Goal: Task Accomplishment & Management: Manage account settings

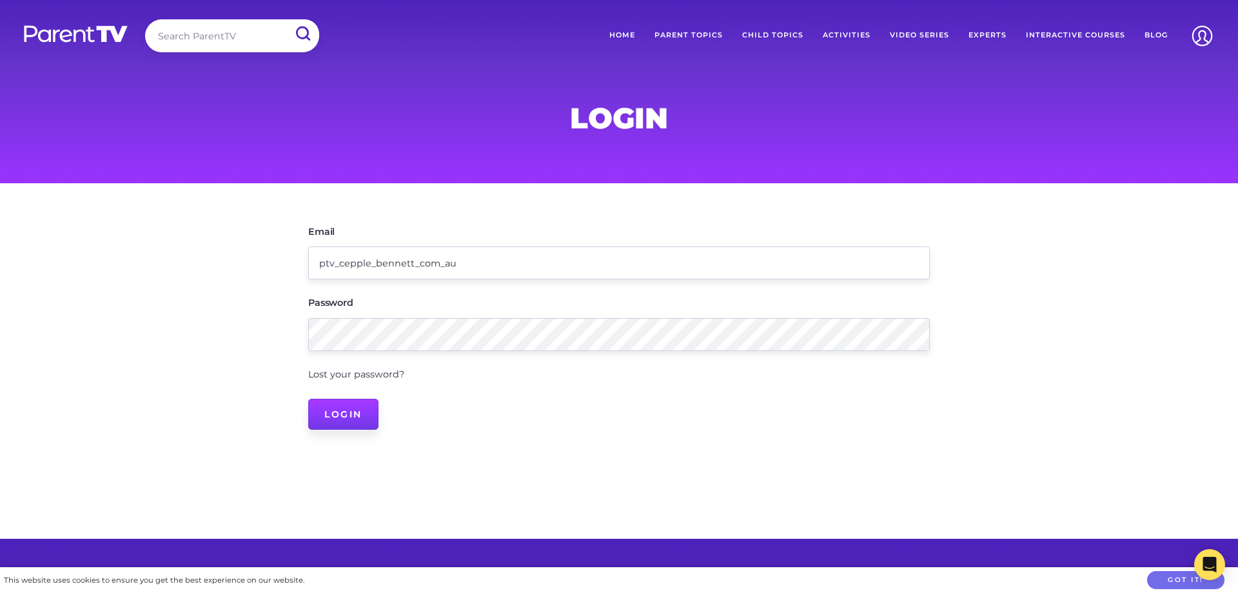
type input "ptv_cepple_bennett_com_au"
click at [342, 411] on input "Login" at bounding box center [343, 414] width 70 height 31
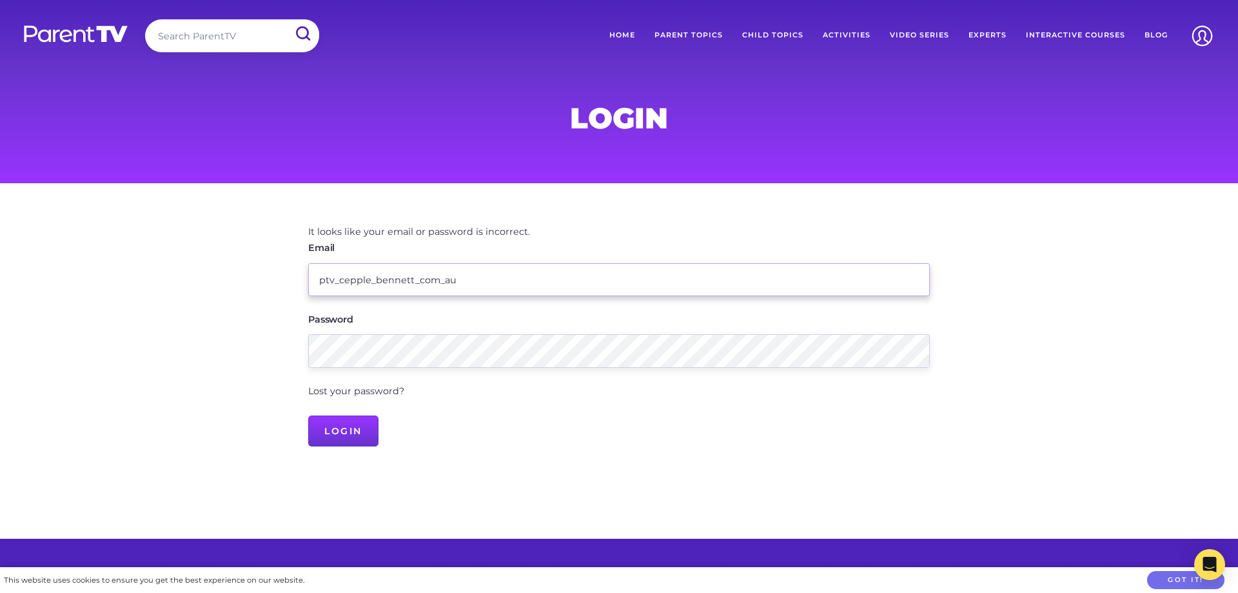
drag, startPoint x: 504, startPoint y: 285, endPoint x: 286, endPoint y: 259, distance: 219.5
click at [308, 263] on input "ptv_cepple_bennett_com_au" at bounding box center [619, 279] width 622 height 33
type input "200371392"
click at [335, 429] on input "Login" at bounding box center [343, 430] width 70 height 31
drag, startPoint x: 399, startPoint y: 286, endPoint x: 248, endPoint y: 255, distance: 153.3
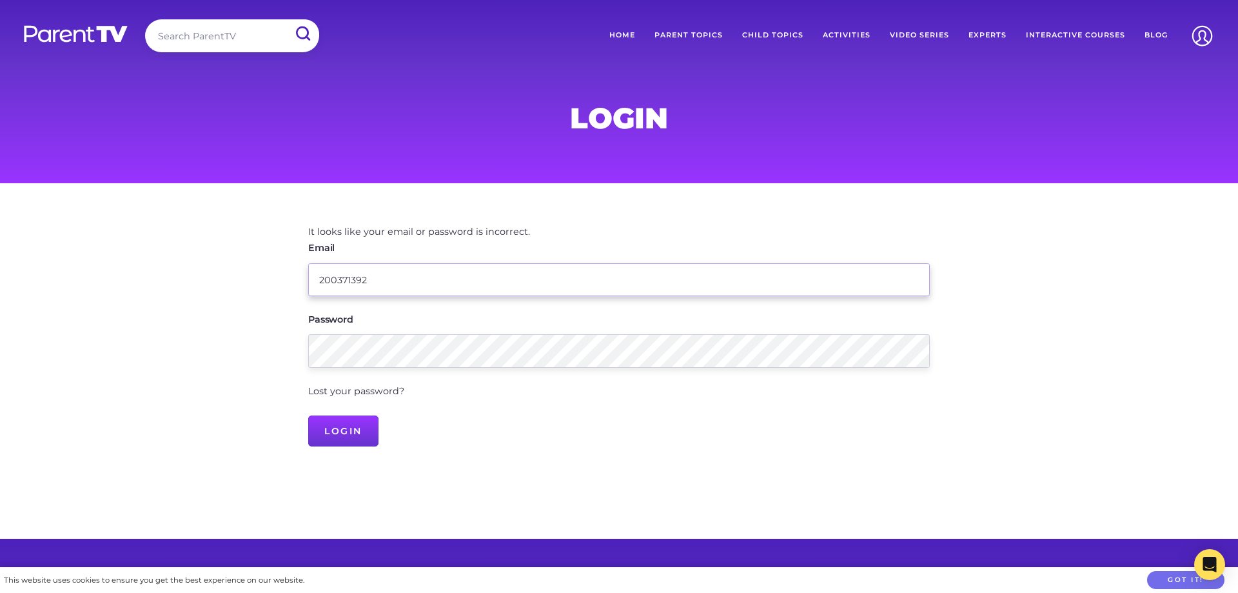
click at [308, 263] on input "200371392" at bounding box center [619, 279] width 622 height 33
type input "cepple@bennett.com.au"
click at [340, 427] on input "Login" at bounding box center [343, 430] width 70 height 31
drag, startPoint x: 467, startPoint y: 288, endPoint x: 181, endPoint y: 257, distance: 288.0
click at [308, 263] on input "cepple@bennett.com.au" at bounding box center [619, 279] width 622 height 33
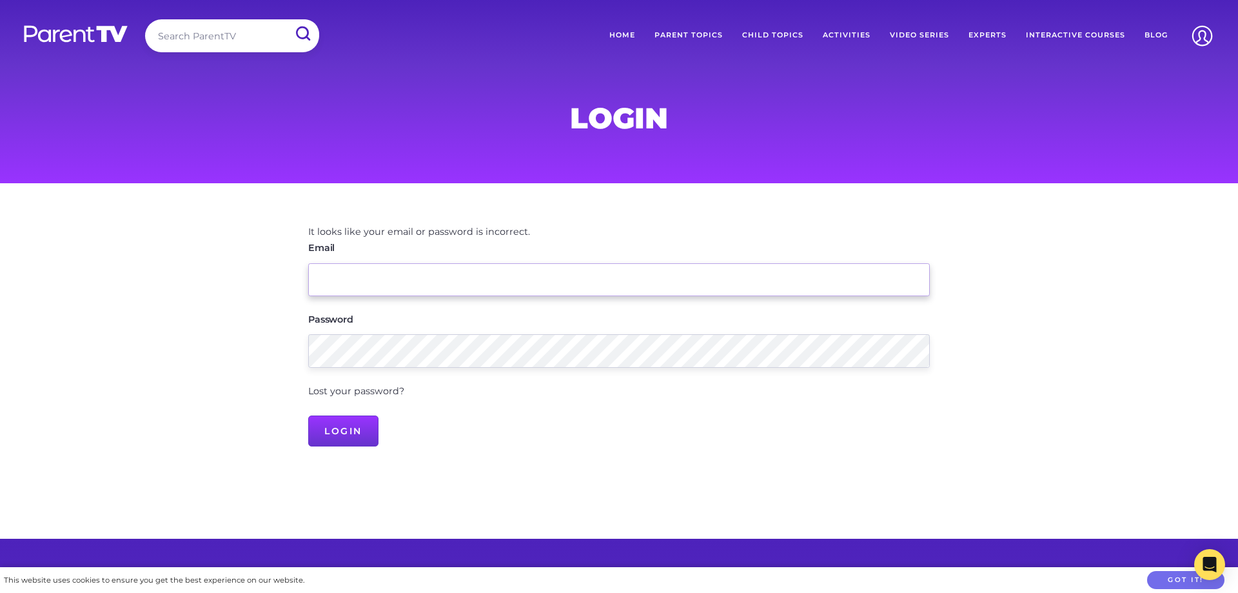
type input "cepple@bennett.com.au"
click at [351, 442] on input "Login" at bounding box center [343, 430] width 70 height 31
drag, startPoint x: 465, startPoint y: 281, endPoint x: 249, endPoint y: 267, distance: 216.5
click at [308, 267] on input "cepple@bennett.com.au" at bounding box center [619, 279] width 622 height 33
type input "parenttv@bennett.com.au"
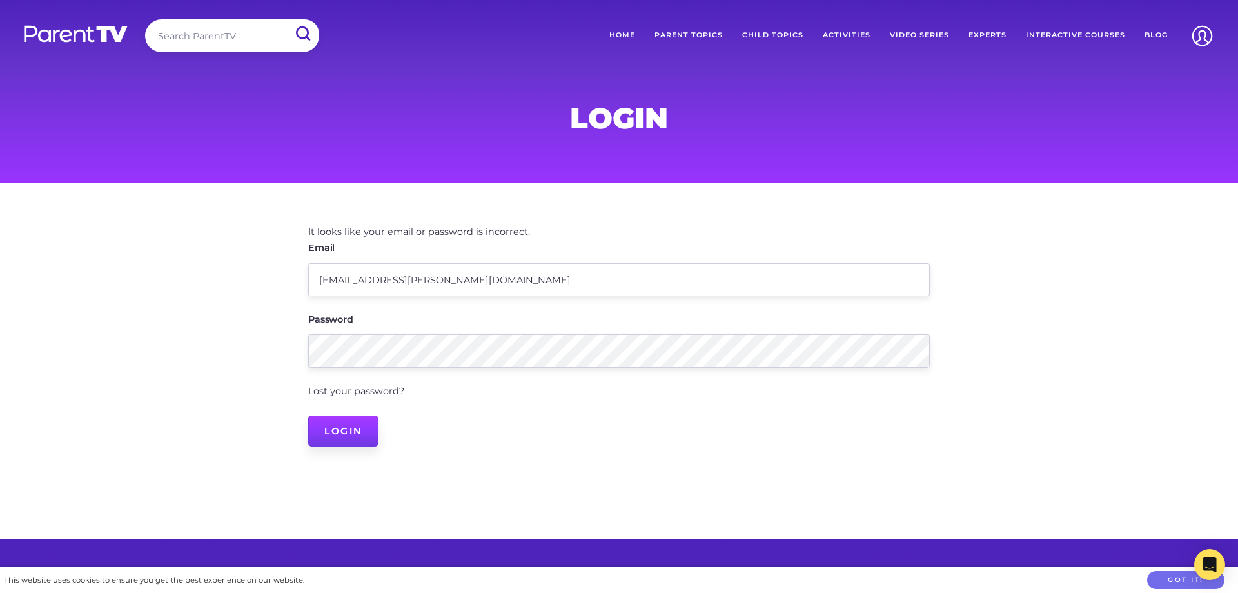
click at [341, 437] on input "Login" at bounding box center [343, 430] width 70 height 31
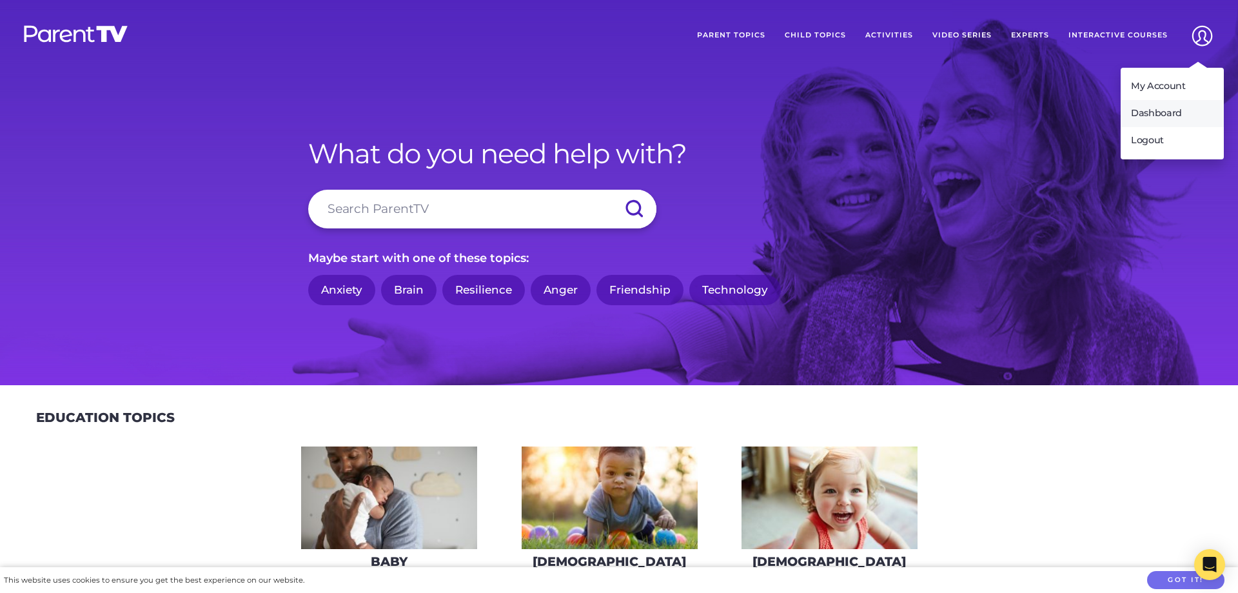
click at [1167, 114] on link "Dashboard" at bounding box center [1172, 113] width 103 height 27
